Goal: Navigation & Orientation: Understand site structure

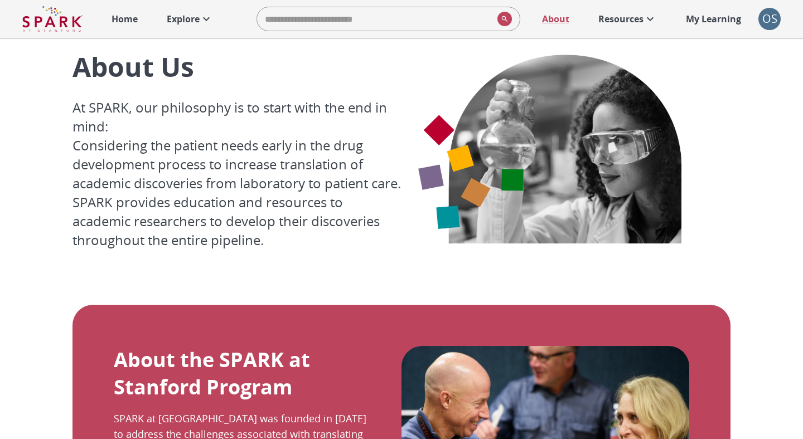
click at [112, 17] on p "Home" at bounding box center [125, 18] width 26 height 13
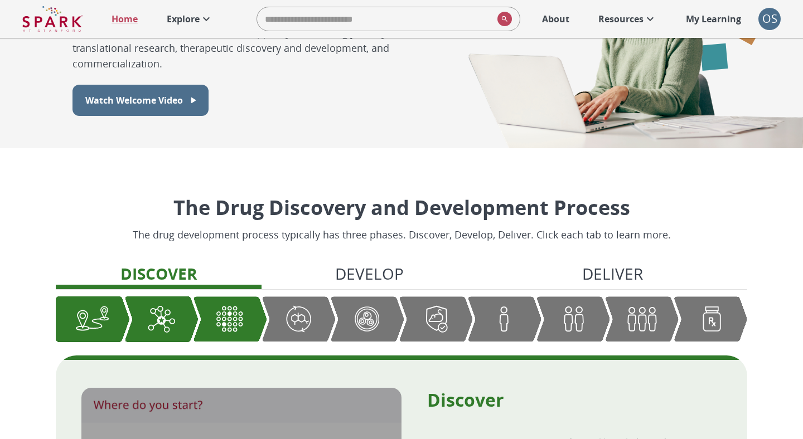
scroll to position [127, 0]
click at [562, 22] on p "About" at bounding box center [555, 18] width 27 height 13
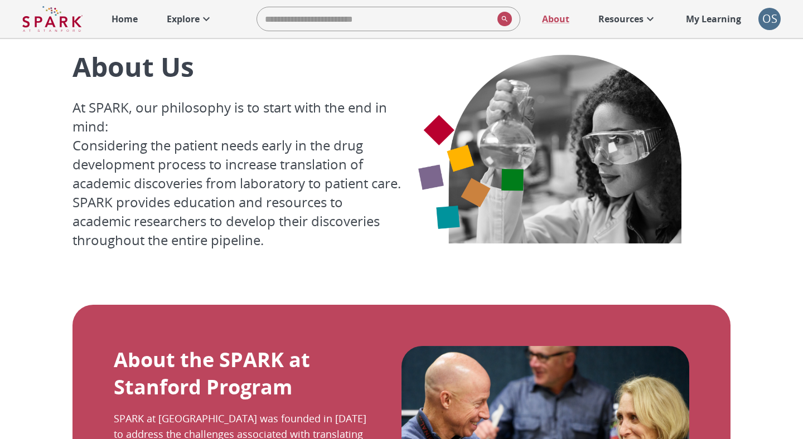
click at [134, 27] on link "Home" at bounding box center [124, 19] width 37 height 25
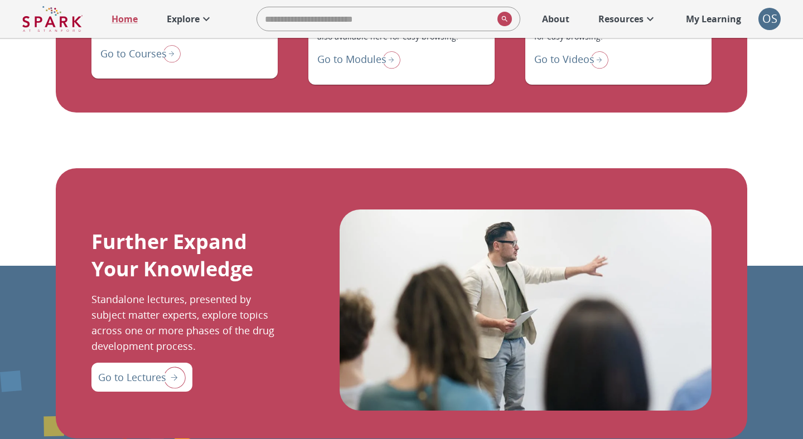
scroll to position [1132, 0]
